Goal: Task Accomplishment & Management: Manage account settings

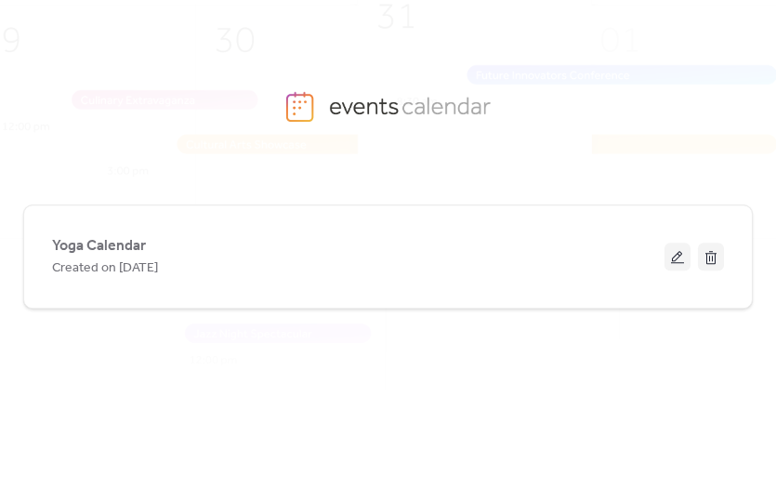
click at [158, 266] on span "Created on [DATE]" at bounding box center [105, 268] width 106 height 22
click at [240, 263] on div "Created on [DATE]" at bounding box center [358, 267] width 612 height 22
click at [169, 255] on div "Yoga Calendar Created on [DATE]" at bounding box center [358, 256] width 612 height 45
click at [306, 254] on div "Yoga Calendar Created on [DATE]" at bounding box center [358, 256] width 612 height 45
click at [332, 242] on div "Yoga Calendar Created on [DATE]" at bounding box center [358, 256] width 612 height 45
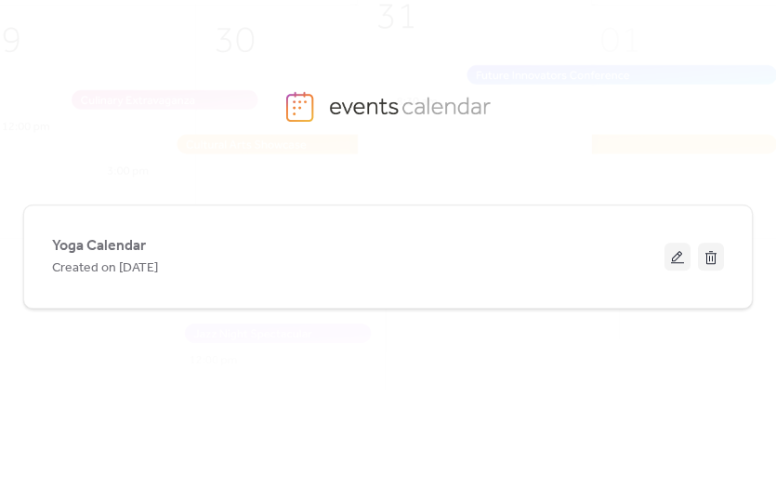
click at [156, 264] on span "Created on [DATE]" at bounding box center [105, 268] width 106 height 22
click at [671, 257] on button at bounding box center [677, 256] width 26 height 28
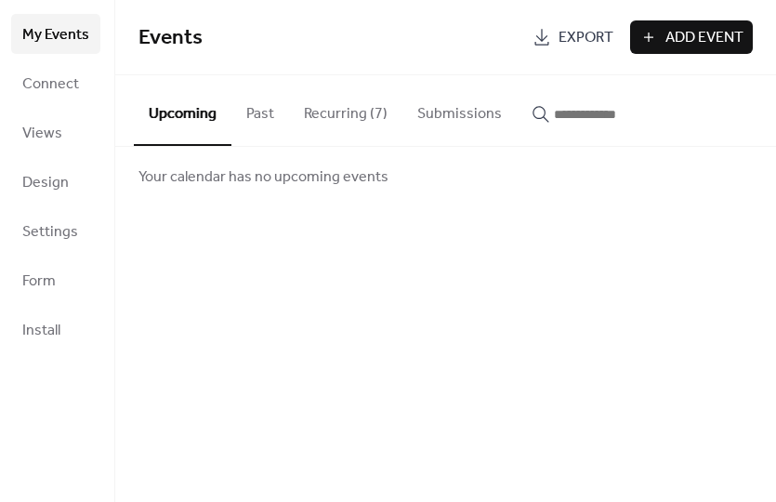
click at [348, 125] on button "Recurring (7)" at bounding box center [345, 109] width 113 height 69
